Goal: Transaction & Acquisition: Book appointment/travel/reservation

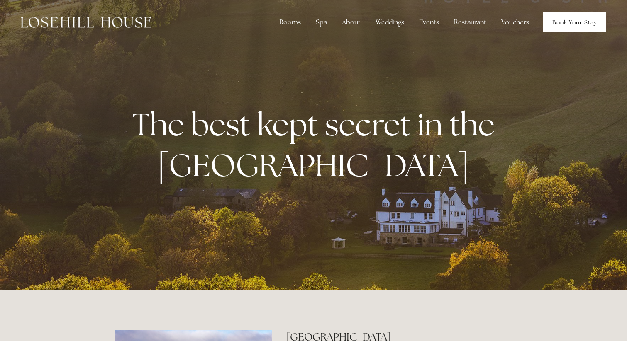
click at [569, 24] on link "Book Your Stay" at bounding box center [574, 22] width 63 height 20
click at [559, 20] on link "Book Your Stay" at bounding box center [574, 22] width 63 height 20
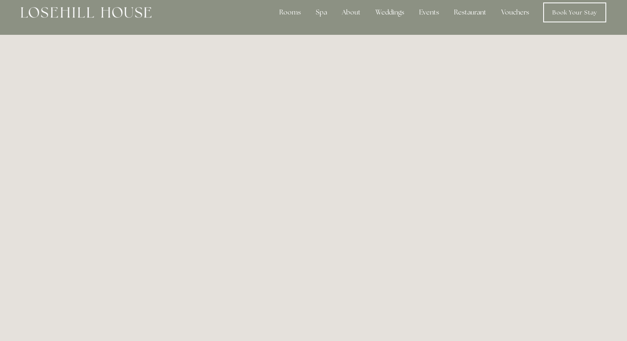
scroll to position [9, 0]
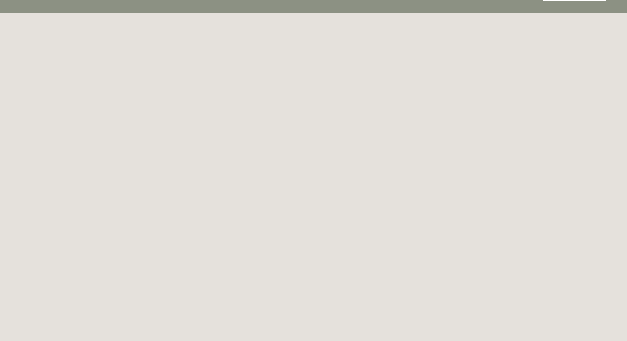
scroll to position [33, 0]
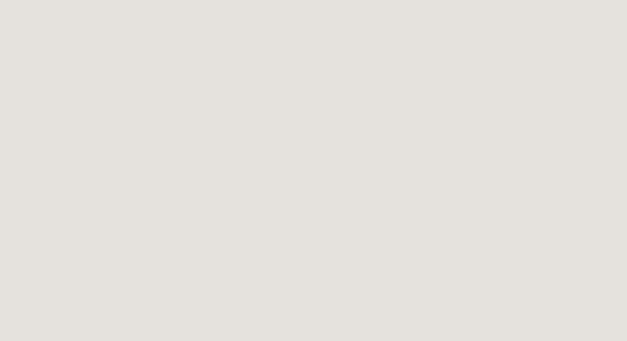
scroll to position [62, 0]
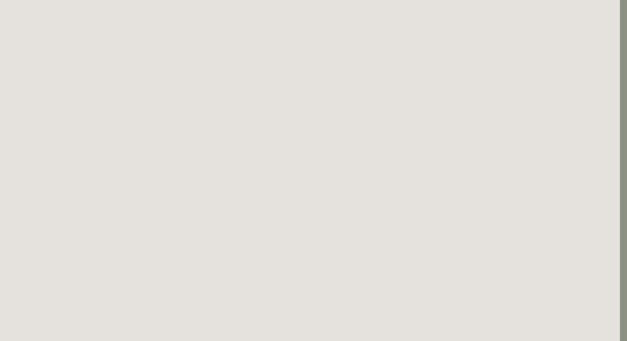
drag, startPoint x: 317, startPoint y: 78, endPoint x: 71, endPoint y: 142, distance: 254.6
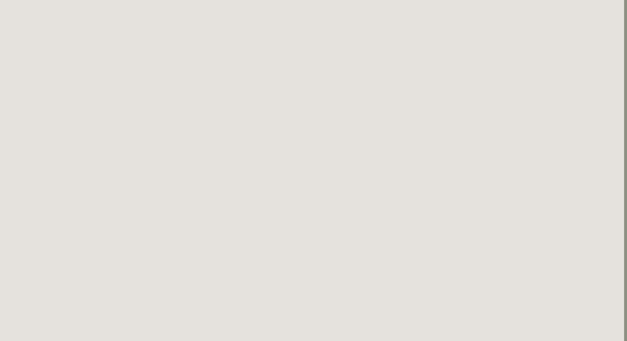
scroll to position [0, 3]
